Goal: Information Seeking & Learning: Check status

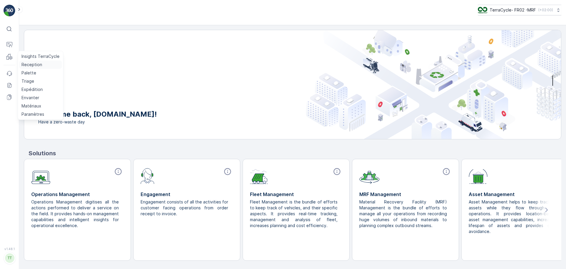
click at [28, 64] on p "Reception" at bounding box center [32, 65] width 21 height 6
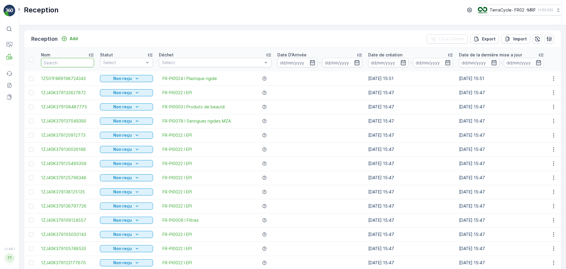
click at [63, 64] on input "text" at bounding box center [67, 62] width 53 height 9
paste input "1Z501F8R9199225149"
type input "1Z501F8R9199225149"
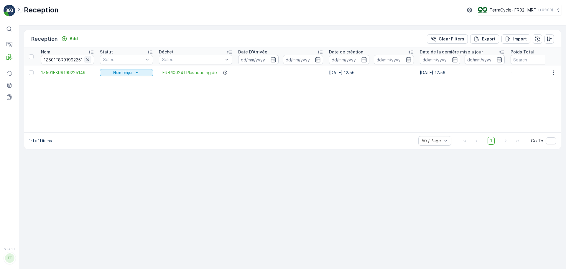
click at [88, 60] on icon "button" at bounding box center [87, 59] width 3 height 3
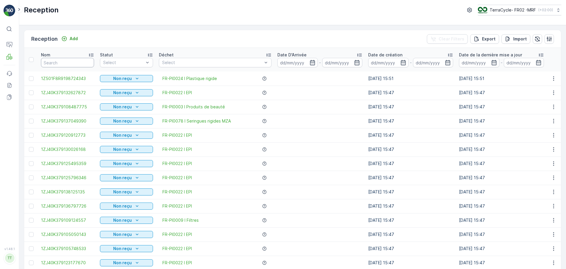
click at [70, 61] on input "text" at bounding box center [67, 62] width 53 height 9
paste input "1Z501F8R9196771751"
type input "1Z501F8R9196771751"
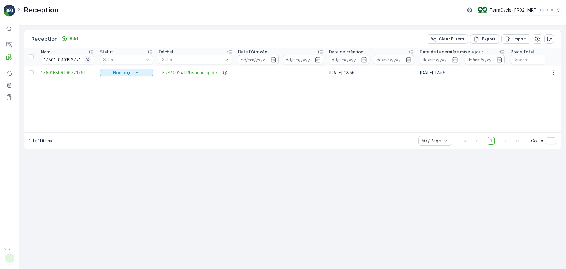
click at [88, 62] on icon "button" at bounding box center [88, 60] width 6 height 6
click at [67, 62] on input "text" at bounding box center [67, 59] width 53 height 9
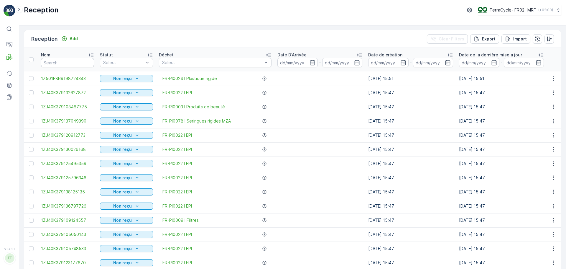
click at [63, 59] on input "text" at bounding box center [67, 62] width 53 height 9
paste input "1Z501F8R9198301362"
type input "1Z501F8R9198301362"
